Goal: Information Seeking & Learning: Learn about a topic

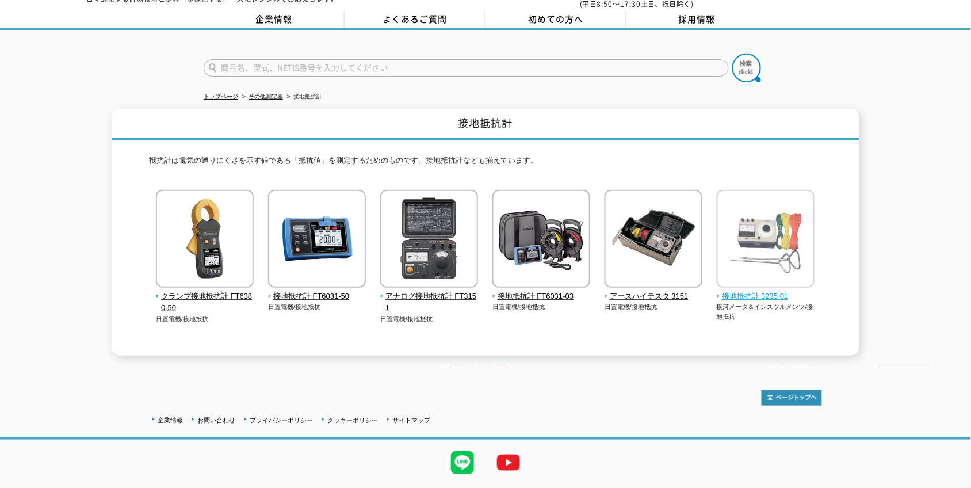
scroll to position [67, 0]
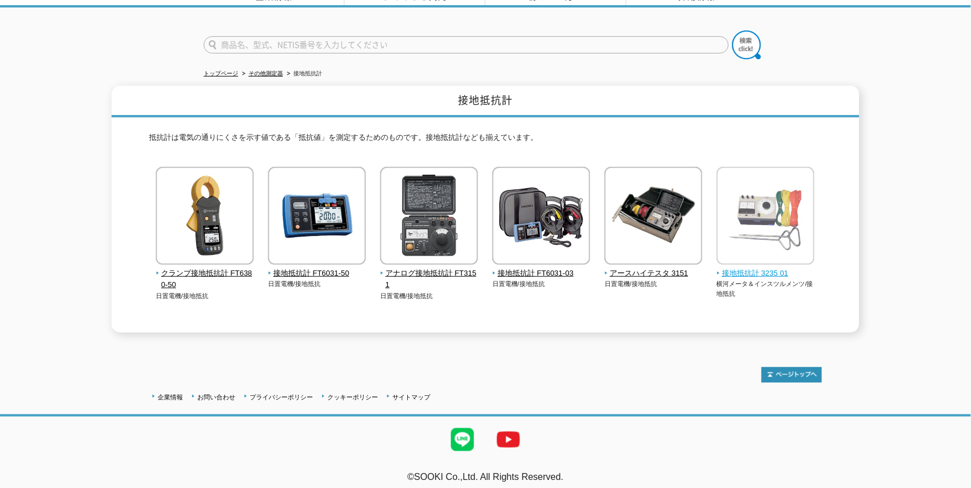
click at [735, 240] on img at bounding box center [765, 217] width 98 height 101
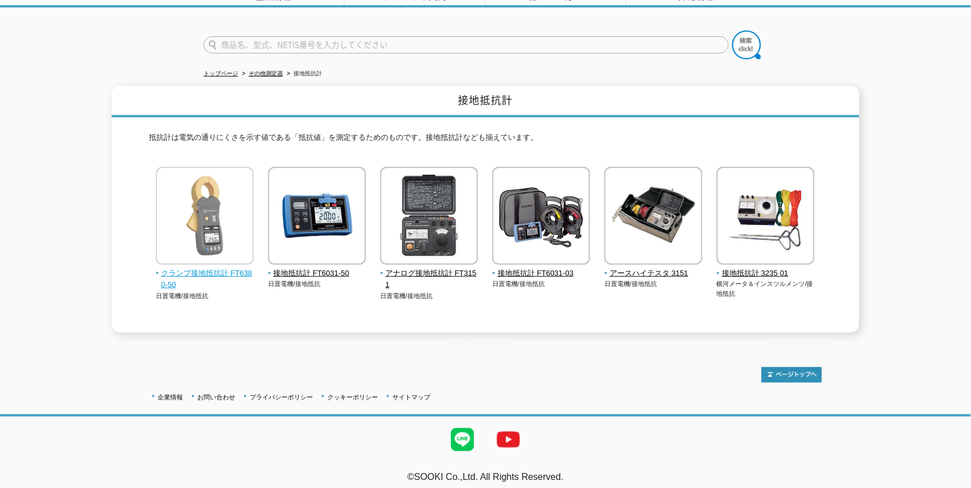
click at [199, 237] on img at bounding box center [205, 217] width 98 height 101
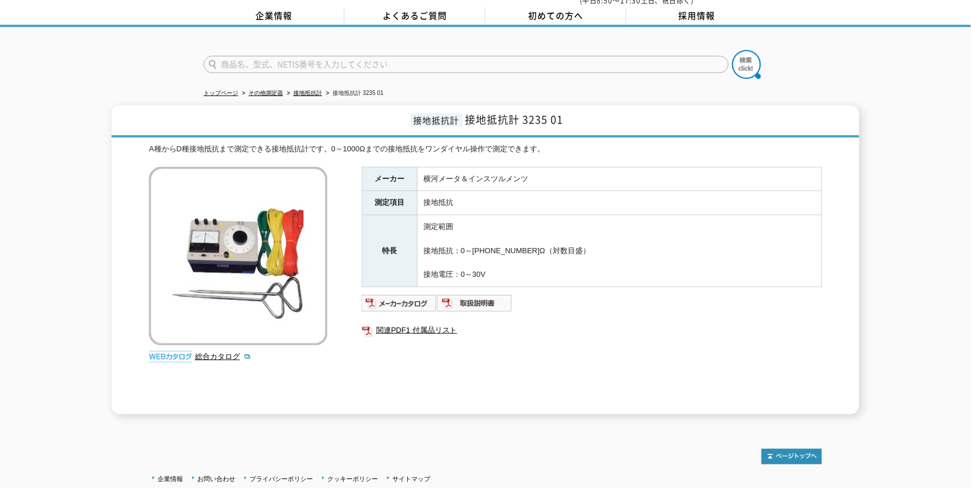
scroll to position [72, 0]
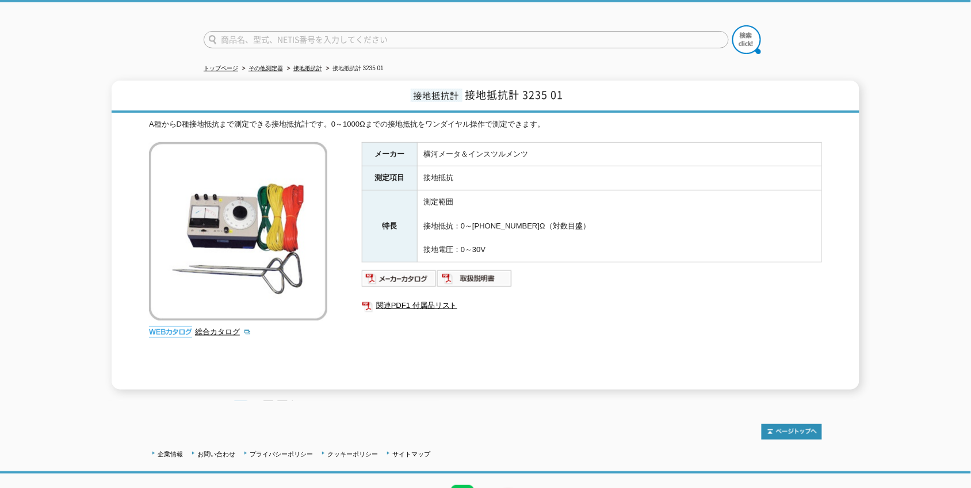
click at [244, 234] on img at bounding box center [238, 231] width 178 height 178
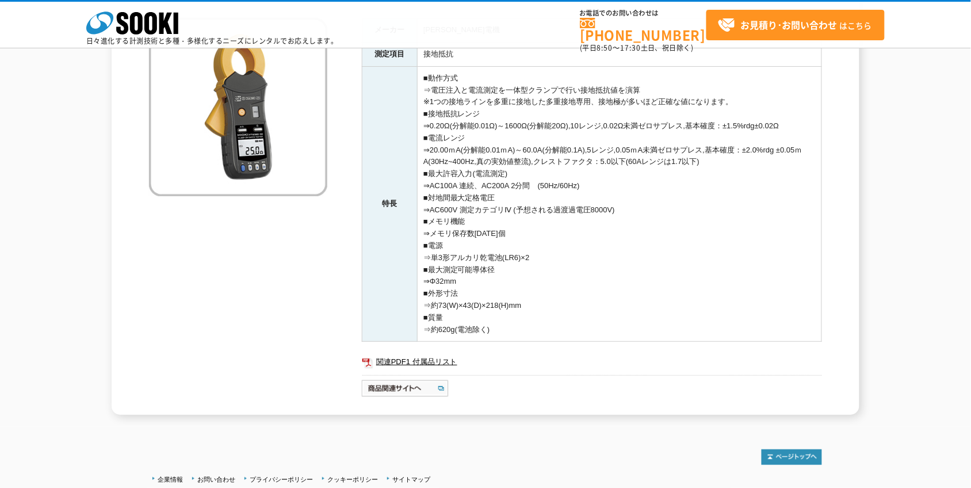
scroll to position [144, 0]
